Goal: Find specific page/section: Find specific page/section

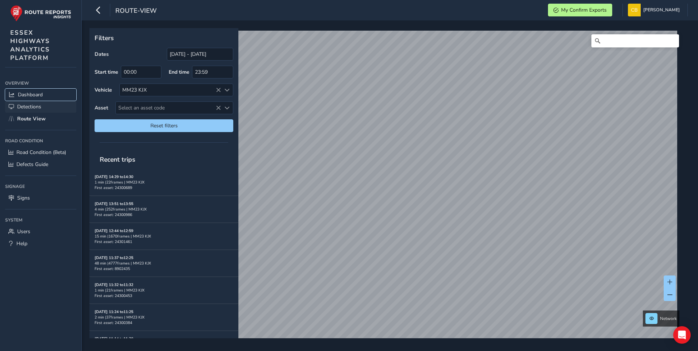
drag, startPoint x: 24, startPoint y: 90, endPoint x: 33, endPoint y: 104, distance: 15.8
click at [24, 90] on link "Dashboard" at bounding box center [40, 95] width 71 height 12
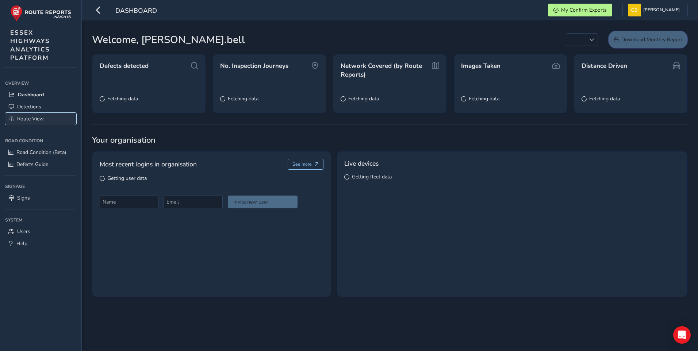
click at [38, 121] on span "Route View" at bounding box center [30, 118] width 27 height 7
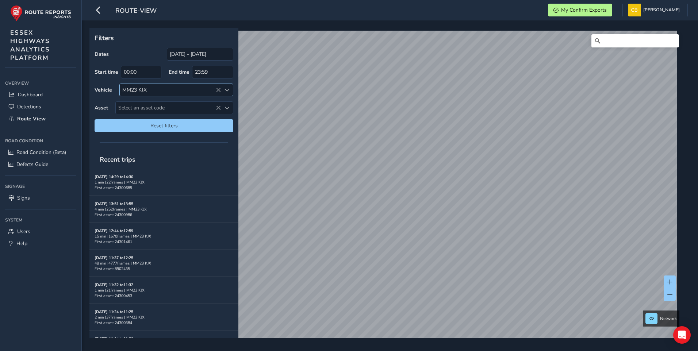
click at [221, 88] on icon at bounding box center [218, 90] width 5 height 5
click at [174, 109] on span "Select an asset code" at bounding box center [168, 108] width 105 height 12
type input "3900307"
click at [139, 141] on li "3900307" at bounding box center [174, 140] width 117 height 11
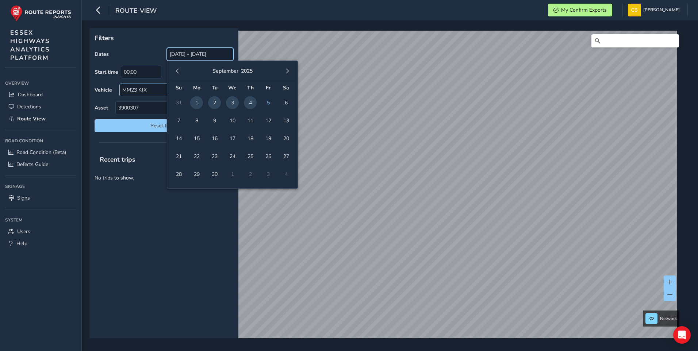
drag, startPoint x: 198, startPoint y: 53, endPoint x: 160, endPoint y: 54, distance: 38.0
click at [160, 54] on div "Dates [DATE] - [DATE]" at bounding box center [163, 54] width 139 height 13
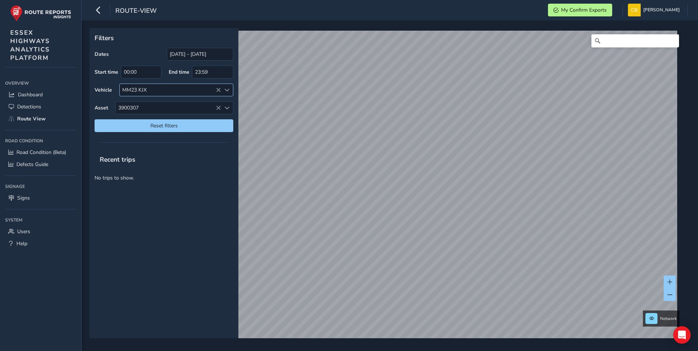
drag, startPoint x: 160, startPoint y: 54, endPoint x: 181, endPoint y: 70, distance: 26.5
click at [181, 70] on label "End time" at bounding box center [179, 72] width 21 height 7
click at [185, 55] on input "[DATE] - [DATE]" at bounding box center [200, 54] width 66 height 13
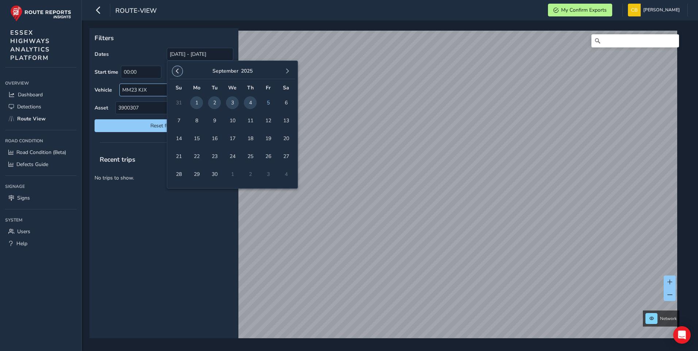
click at [177, 70] on span "button" at bounding box center [177, 71] width 5 height 5
click at [213, 99] on span "1" at bounding box center [214, 102] width 13 height 13
click at [290, 70] on button "button" at bounding box center [287, 71] width 10 height 10
click at [289, 70] on span "button" at bounding box center [287, 71] width 5 height 5
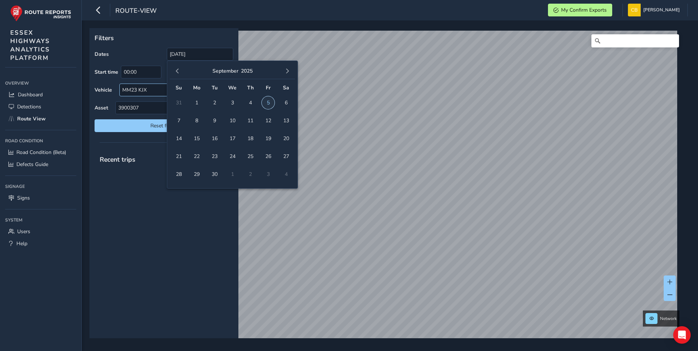
click at [266, 101] on span "5" at bounding box center [268, 102] width 13 height 13
type input "[DATE] - [DATE]"
